Goal: Navigation & Orientation: Find specific page/section

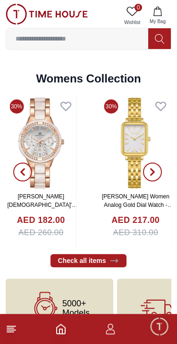
scroll to position [2143, 0]
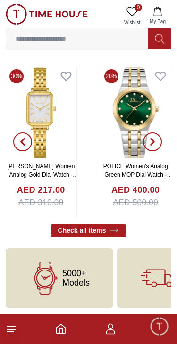
click at [100, 328] on footer at bounding box center [88, 329] width 177 height 30
click at [108, 325] on icon "button" at bounding box center [109, 326] width 5 height 5
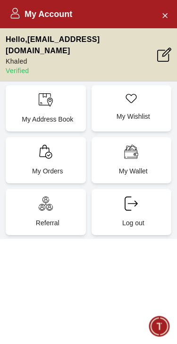
click at [163, 15] on icon "Close Account" at bounding box center [165, 15] width 8 height 12
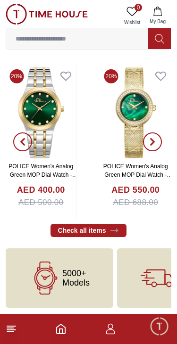
click at [57, 325] on icon "Home" at bounding box center [60, 328] width 11 height 11
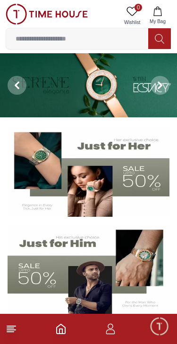
click at [16, 329] on icon at bounding box center [11, 328] width 11 height 11
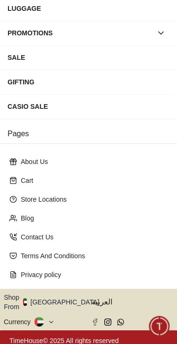
scroll to position [162, 0]
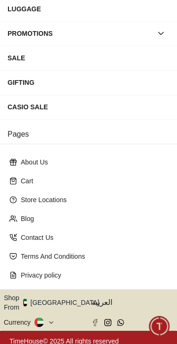
click at [47, 318] on button at bounding box center [44, 322] width 20 height 9
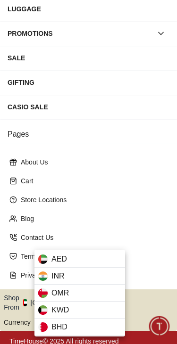
click at [77, 309] on div "KWD" at bounding box center [79, 310] width 91 height 17
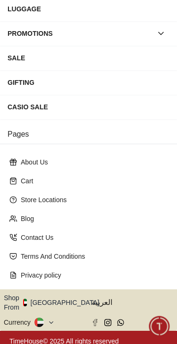
click at [58, 297] on button "Shop From [GEOGRAPHIC_DATA]" at bounding box center [55, 302] width 102 height 19
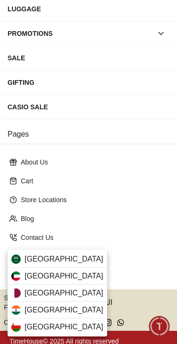
click at [73, 276] on div "[GEOGRAPHIC_DATA]" at bounding box center [57, 276] width 99 height 17
